Goal: Information Seeking & Learning: Find specific fact

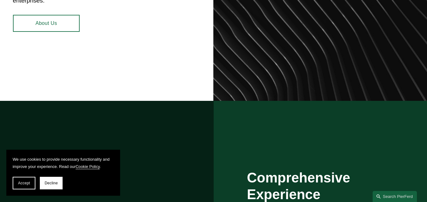
scroll to position [537, 0]
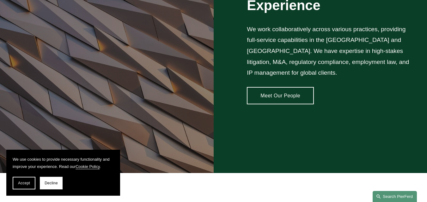
click at [408, 194] on link "Search this site" at bounding box center [394, 196] width 44 height 11
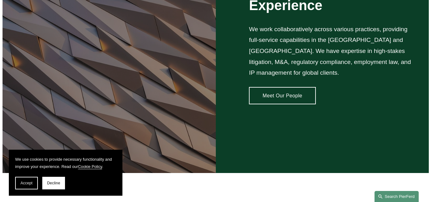
scroll to position [0, 0]
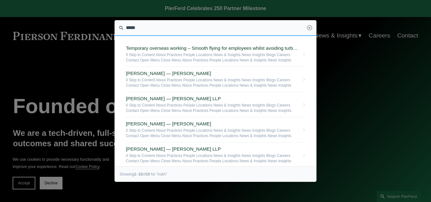
scroll to position [154, 0]
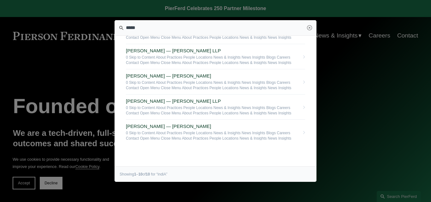
click at [351, 109] on div at bounding box center [215, 101] width 431 height 202
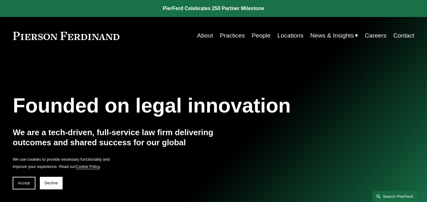
click at [394, 198] on link "Search this site" at bounding box center [394, 196] width 44 height 11
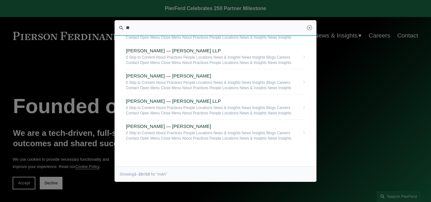
type input "*"
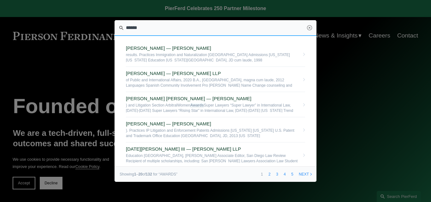
click at [185, 31] on input "******" at bounding box center [216, 28] width 202 height 16
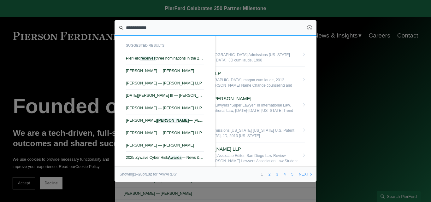
type input "**********"
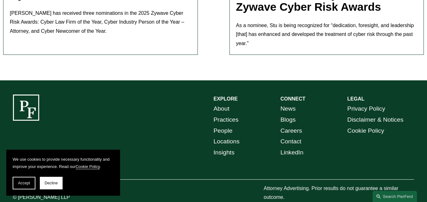
scroll to position [269, 0]
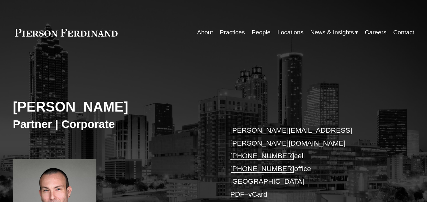
scroll to position [253, 0]
